Goal: Check status: Check status

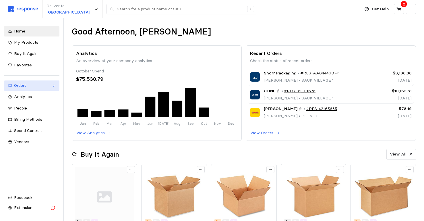
click at [24, 87] on div "Orders" at bounding box center [31, 85] width 35 height 6
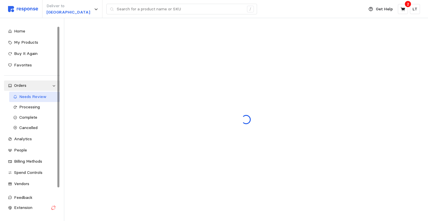
click at [25, 96] on span "Needs Review" at bounding box center [32, 96] width 27 height 5
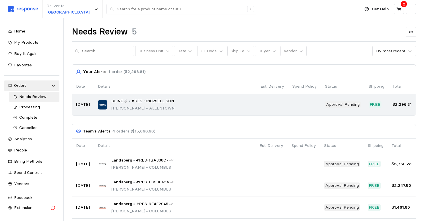
click at [329, 103] on p "Approval Pending" at bounding box center [343, 104] width 34 height 6
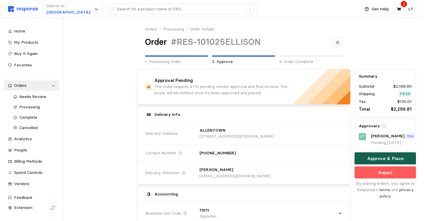
click at [389, 156] on p "Approve & Place" at bounding box center [385, 158] width 36 height 7
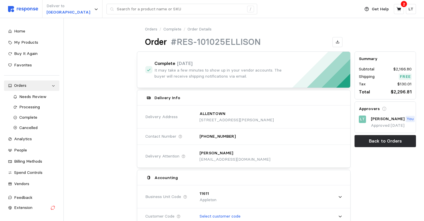
click at [23, 8] on img at bounding box center [23, 9] width 30 height 6
